Goal: Information Seeking & Learning: Learn about a topic

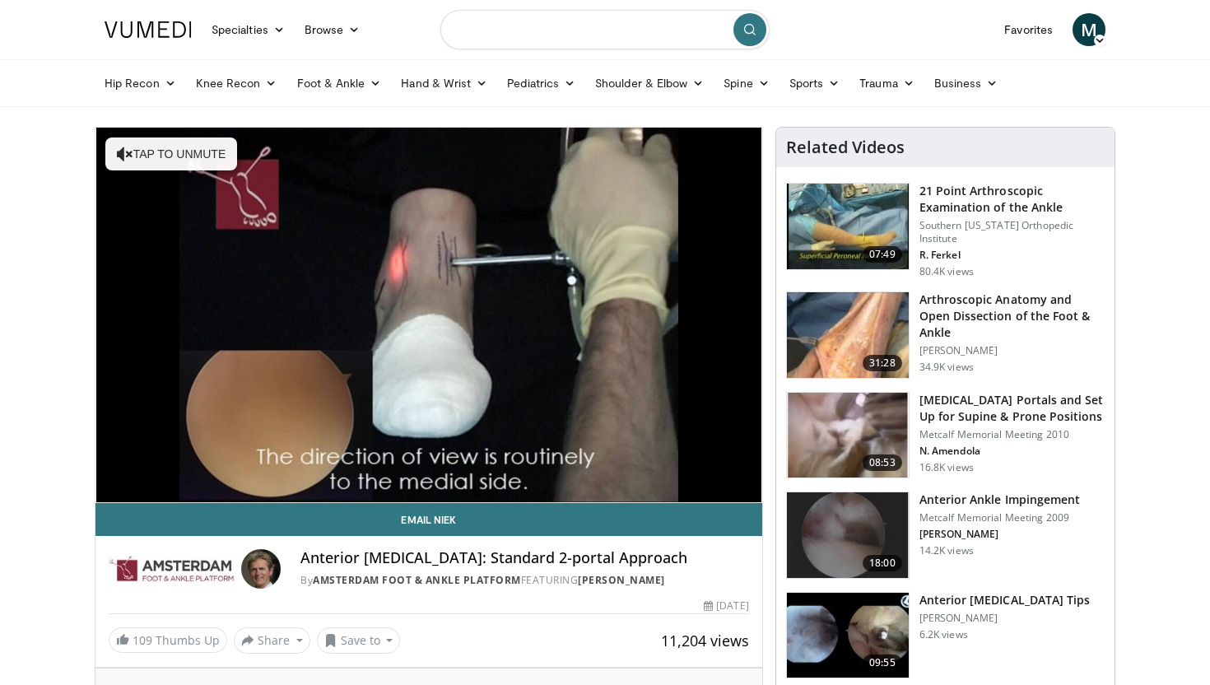
click at [513, 11] on input "Search topics, interventions" at bounding box center [604, 29] width 329 height 39
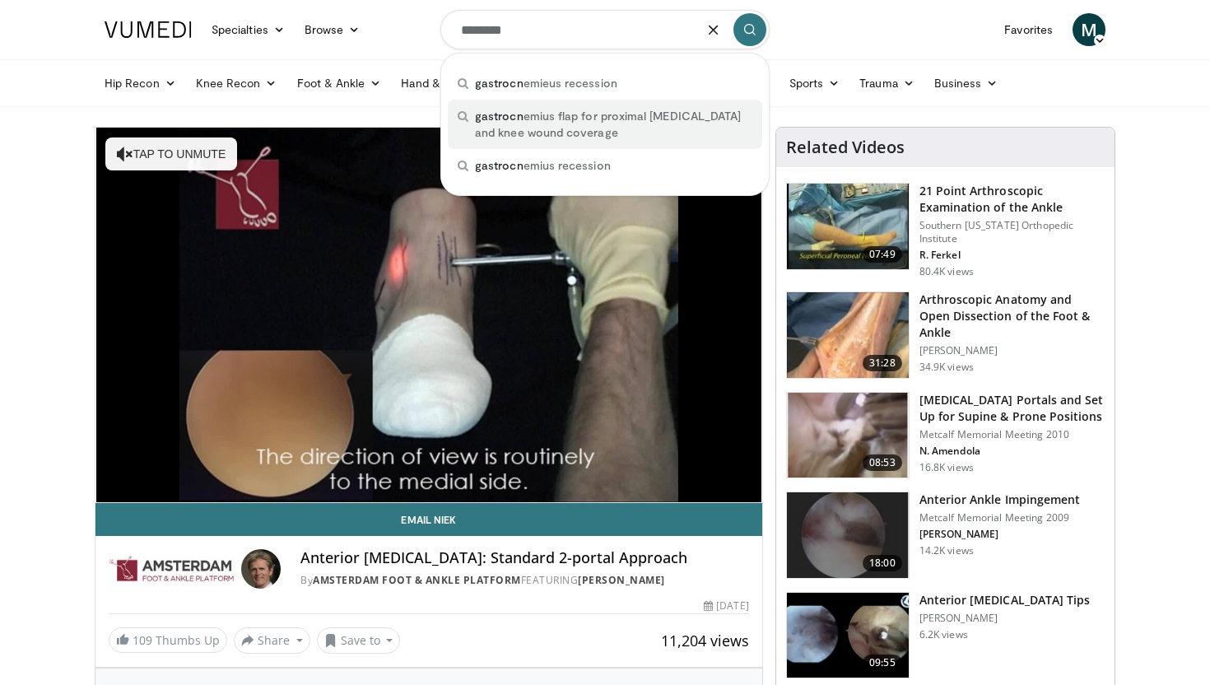
click at [560, 118] on span "gastrocn emius flap for proximal [MEDICAL_DATA] and knee wound coverage" at bounding box center [613, 124] width 277 height 33
type input "**********"
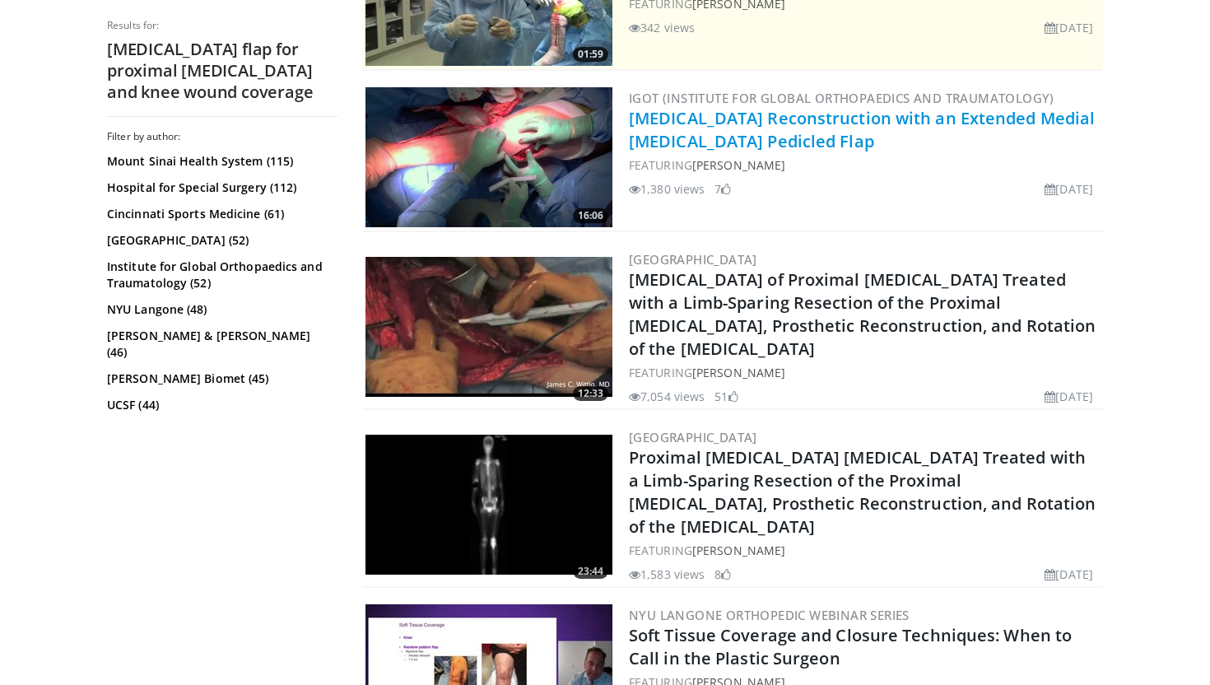
scroll to position [422, 0]
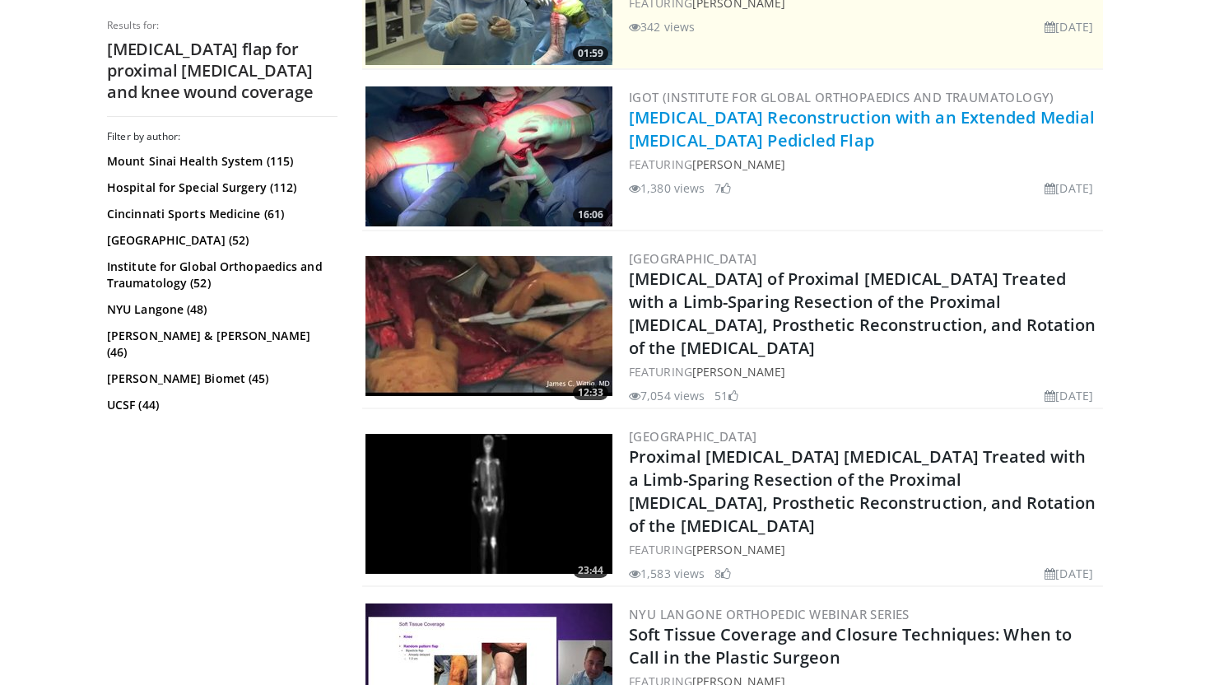
click at [737, 123] on link "[MEDICAL_DATA] Reconstruction with an Extended Medial [MEDICAL_DATA] Pedicled F…" at bounding box center [862, 128] width 466 height 45
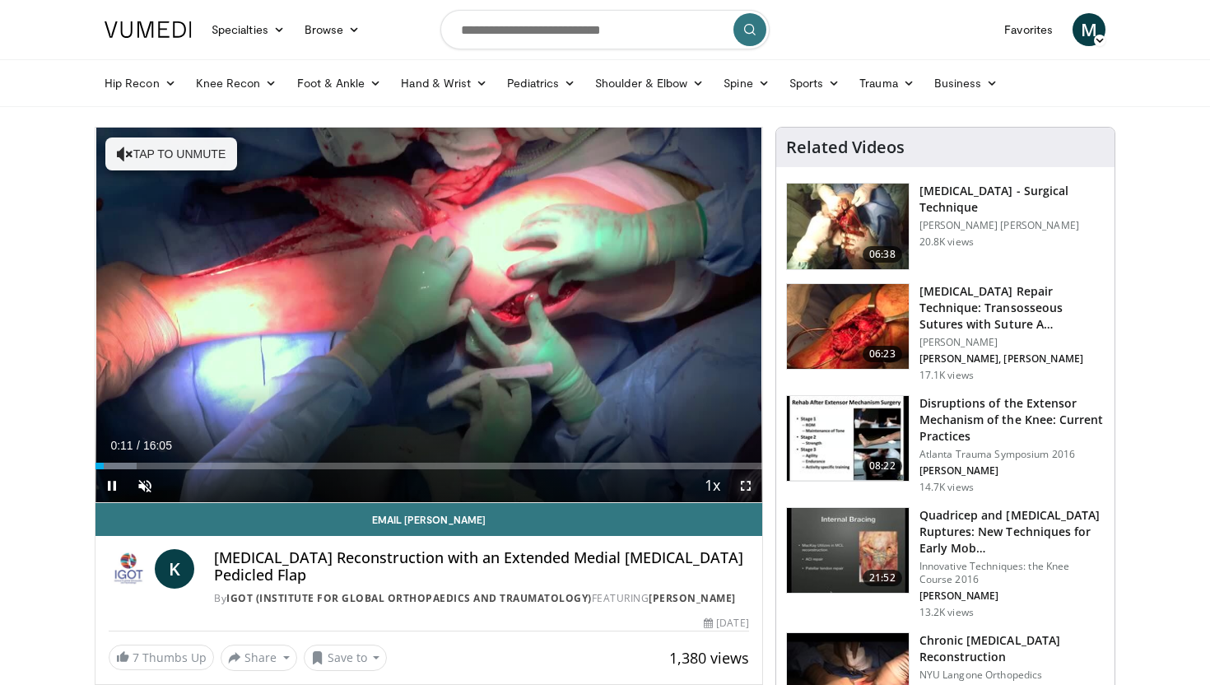
click at [745, 483] on span "Video Player" at bounding box center [745, 485] width 33 height 33
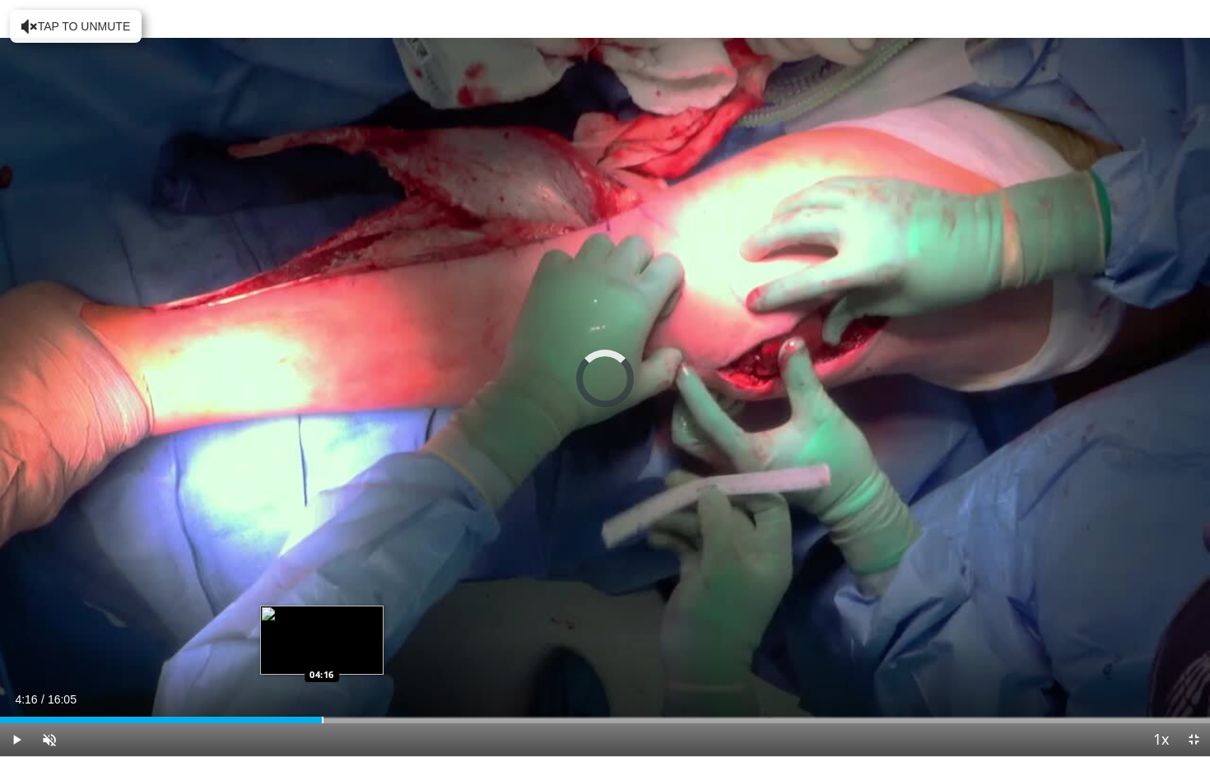
click at [322, 684] on div "Progress Bar" at bounding box center [323, 720] width 2 height 7
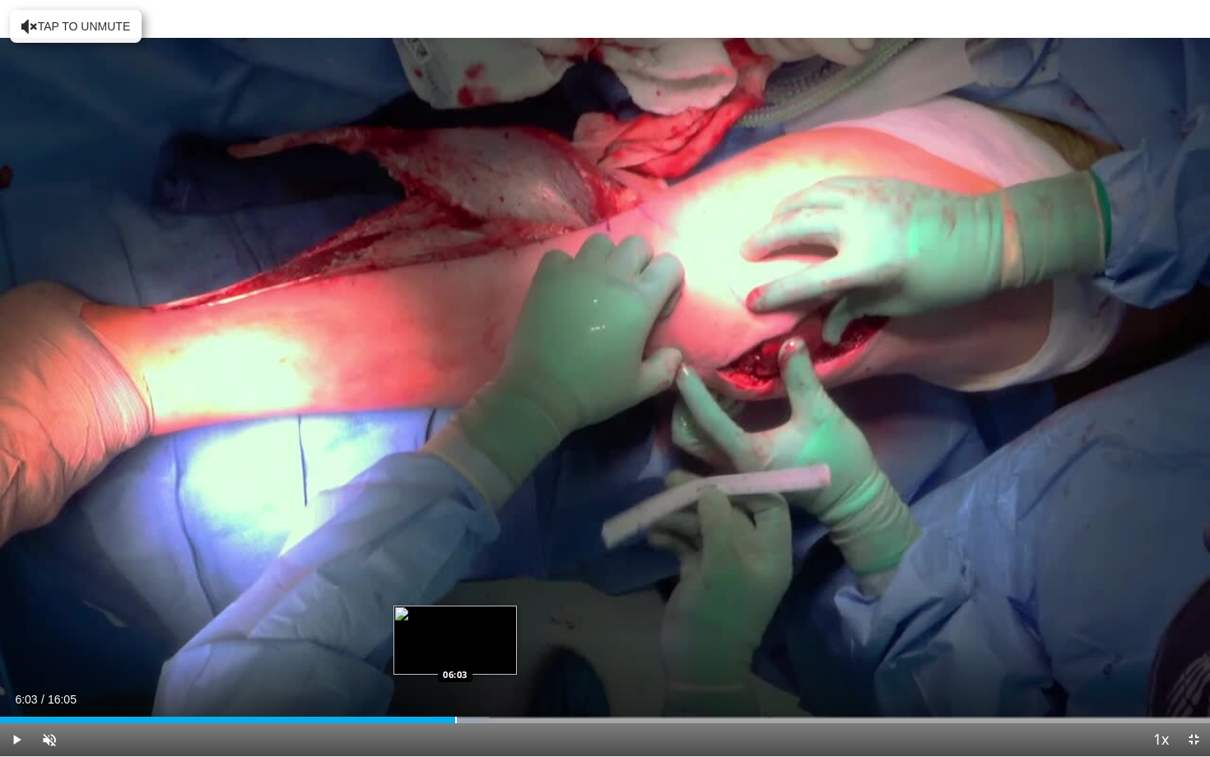
click at [455, 684] on div "Progress Bar" at bounding box center [456, 720] width 2 height 7
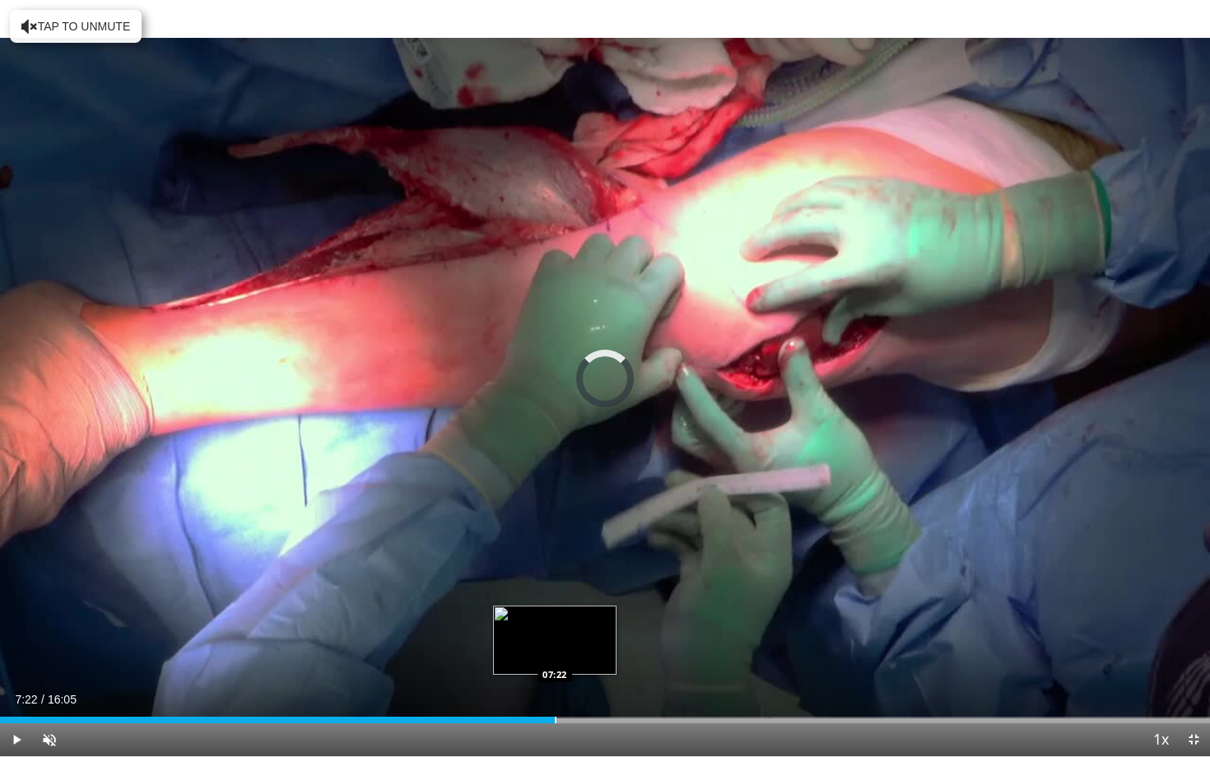
click at [555, 684] on div "Loaded : 44.55% 06:13 07:22" at bounding box center [605, 716] width 1210 height 16
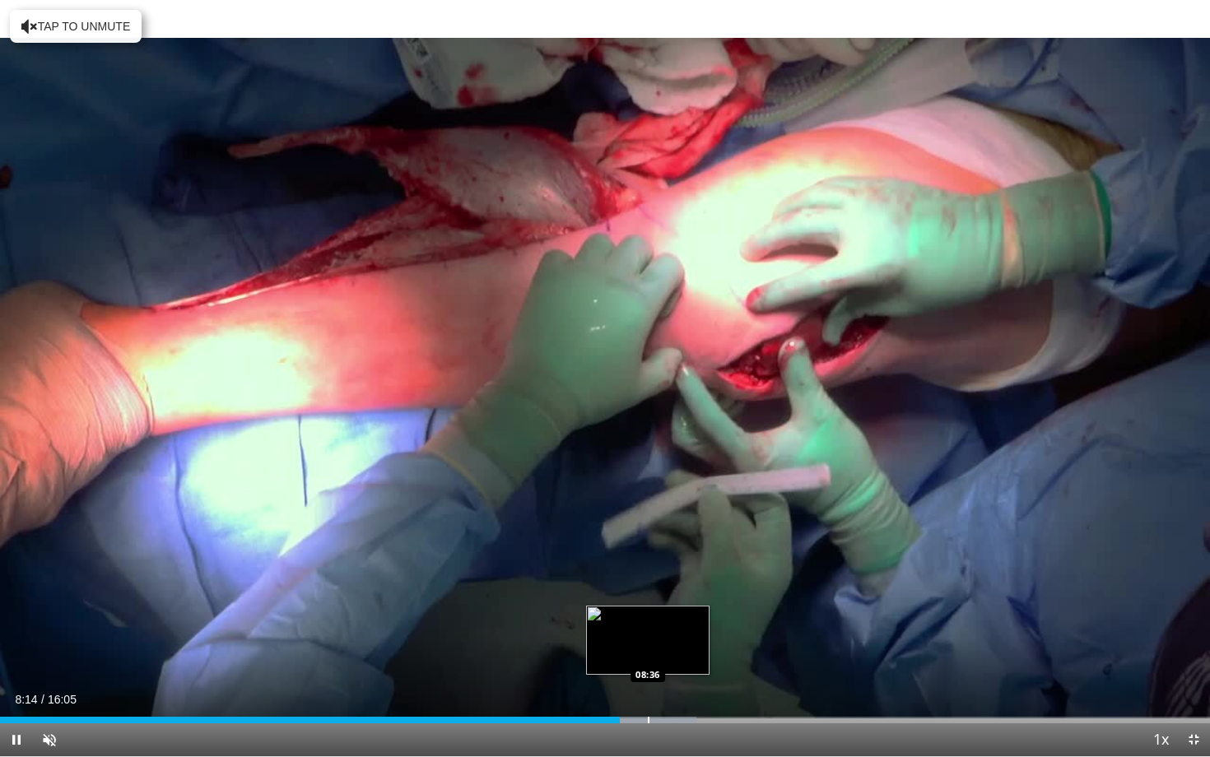
click at [648, 684] on div "Progress Bar" at bounding box center [649, 720] width 2 height 7
